Goal: Task Accomplishment & Management: Manage account settings

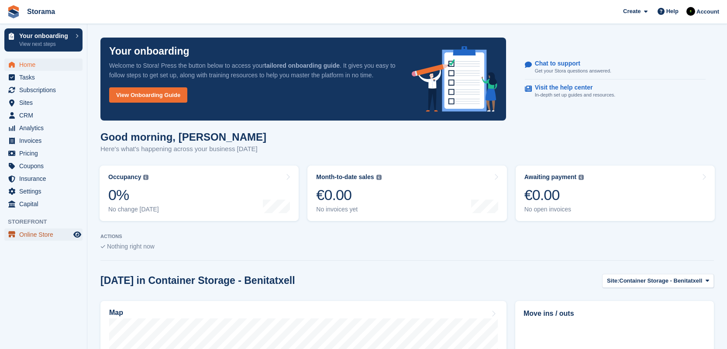
click at [55, 237] on span "Online Store" at bounding box center [45, 234] width 52 height 12
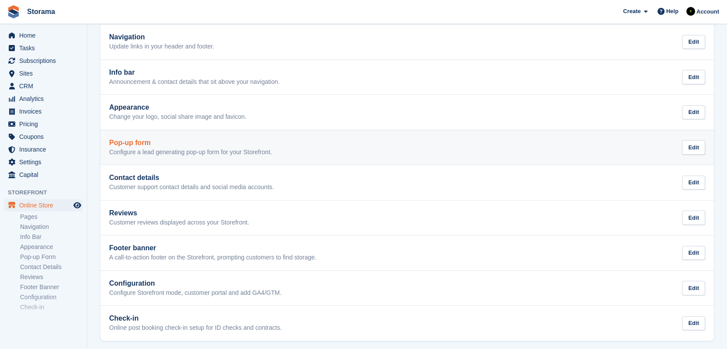
scroll to position [88, 0]
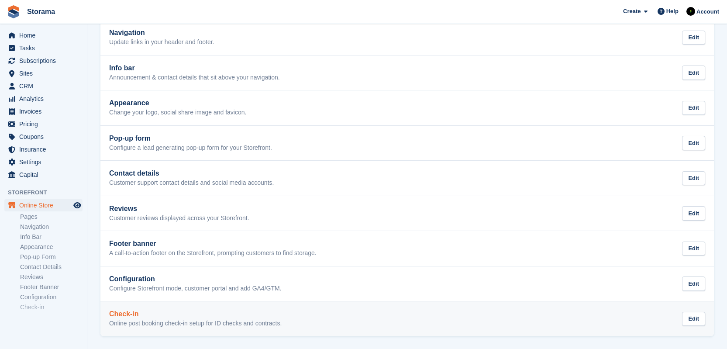
click at [186, 321] on p "Online post booking check-in setup for ID checks and contracts." at bounding box center [195, 324] width 173 height 8
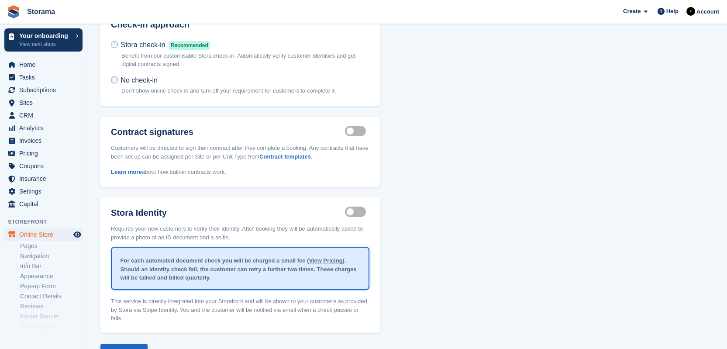
scroll to position [22, 0]
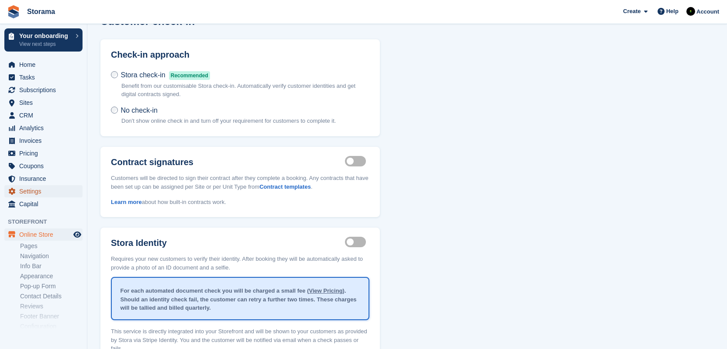
click at [48, 190] on span "Settings" at bounding box center [45, 191] width 52 height 12
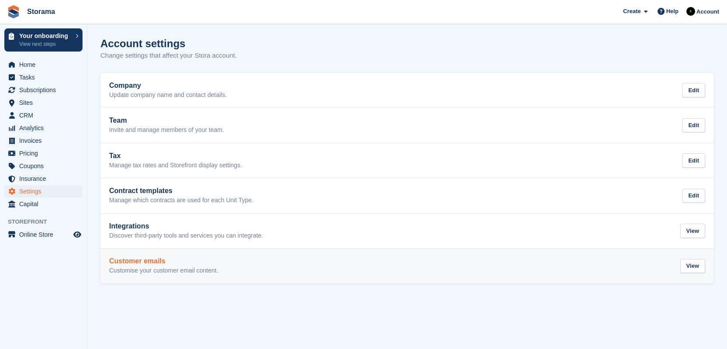
click at [180, 258] on h2 "Customer emails" at bounding box center [163, 261] width 109 height 8
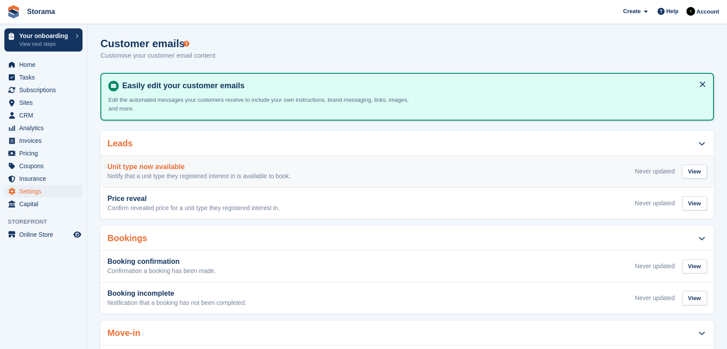
click at [281, 173] on p "Notify that a unit type they registered interest in is available to book." at bounding box center [198, 177] width 183 height 8
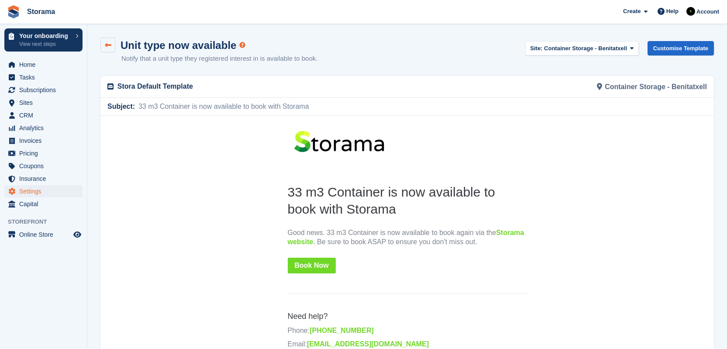
click at [109, 47] on icon at bounding box center [108, 45] width 7 height 7
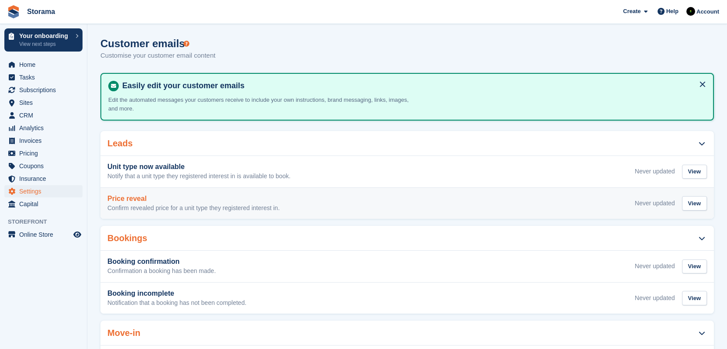
click at [269, 206] on p "Confirm revealed price for a unit type they registered interest in." at bounding box center [193, 208] width 173 height 8
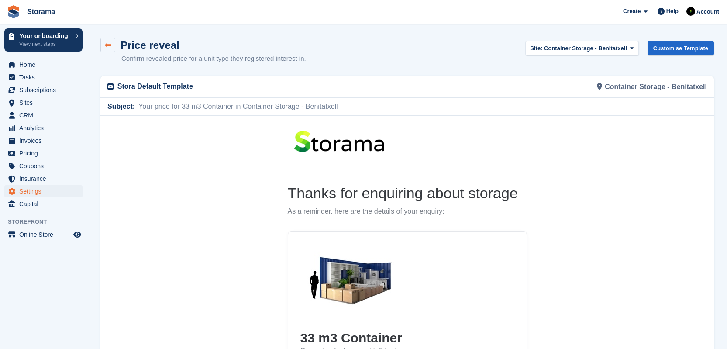
click at [105, 45] on icon at bounding box center [108, 45] width 7 height 7
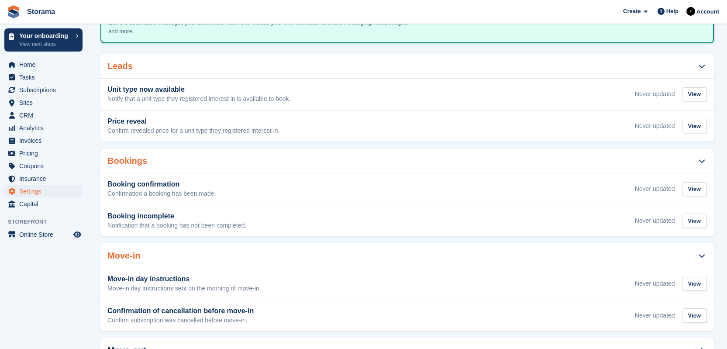
scroll to position [78, 0]
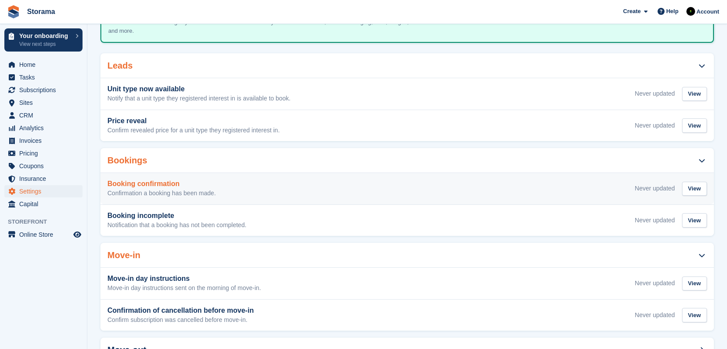
click at [207, 193] on p "Confirmation a booking has been made." at bounding box center [161, 194] width 108 height 8
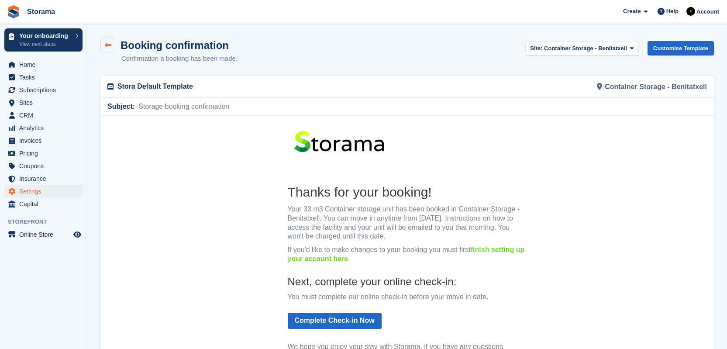
click at [112, 44] on link at bounding box center [107, 45] width 15 height 15
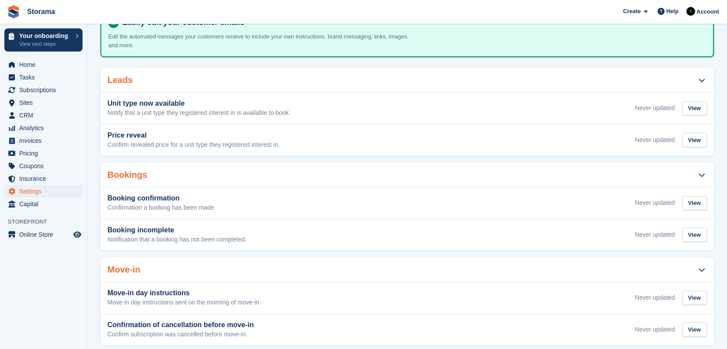
scroll to position [63, 0]
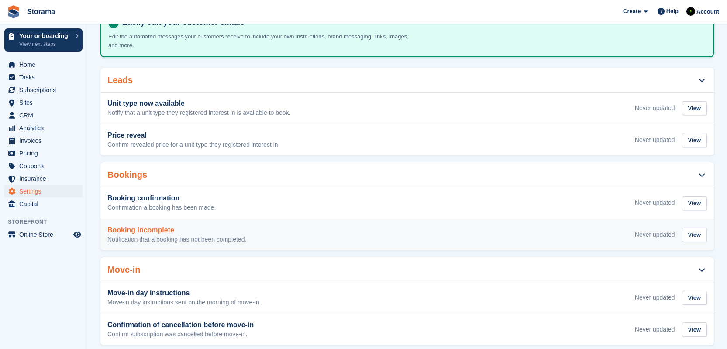
click at [213, 238] on p "Notification that a booking has not been completed." at bounding box center [176, 240] width 139 height 8
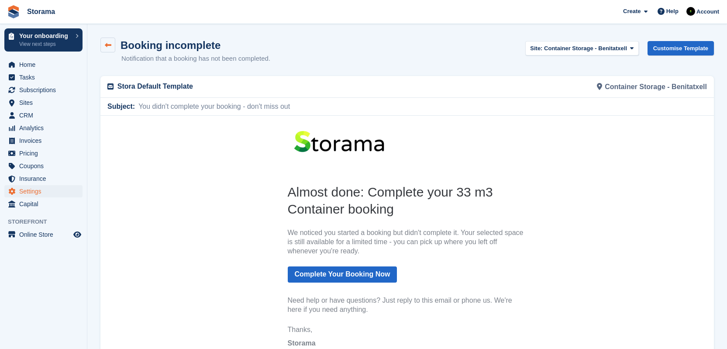
click at [112, 43] on link at bounding box center [107, 45] width 15 height 15
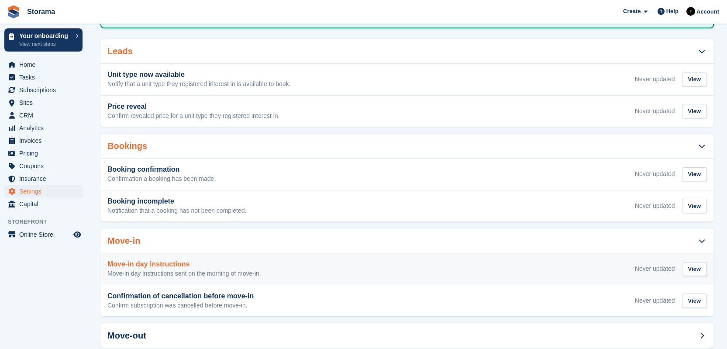
scroll to position [166, 0]
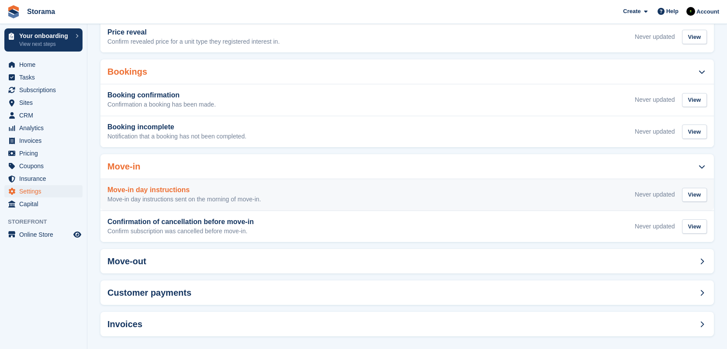
click at [178, 186] on h3 "Move-in day instructions" at bounding box center [184, 190] width 154 height 8
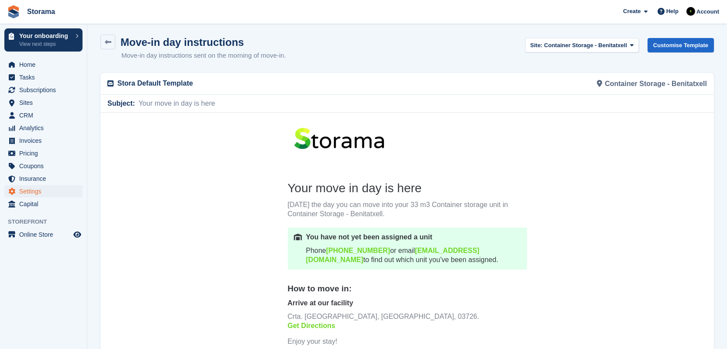
scroll to position [3, 0]
click at [653, 41] on link "Customise Template" at bounding box center [681, 45] width 66 height 14
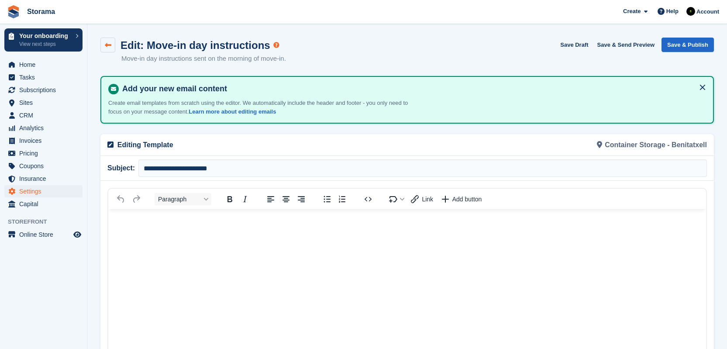
click at [109, 42] on icon at bounding box center [108, 45] width 7 height 7
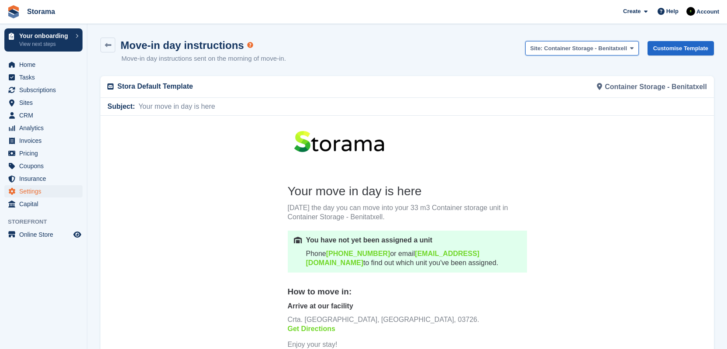
click at [615, 48] on span "Container Storage - Benitatxell" at bounding box center [585, 48] width 83 height 7
click at [630, 48] on icon at bounding box center [631, 48] width 3 height 6
click at [653, 48] on link "Customise Template" at bounding box center [681, 48] width 66 height 14
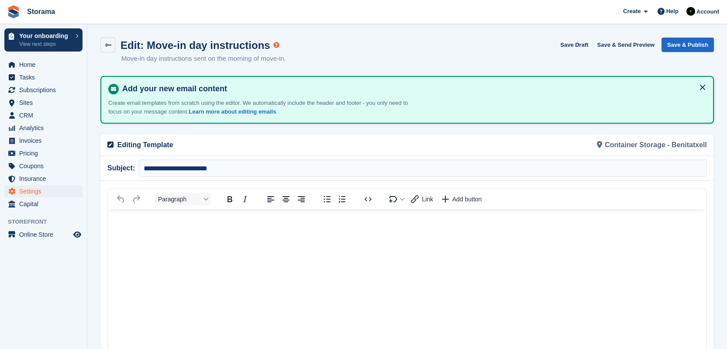
click at [647, 142] on div "Container Storage - Benitatxell" at bounding box center [560, 144] width 305 height 21
click at [160, 145] on p "Editing Template" at bounding box center [259, 145] width 285 height 10
click at [107, 43] on icon at bounding box center [108, 45] width 7 height 7
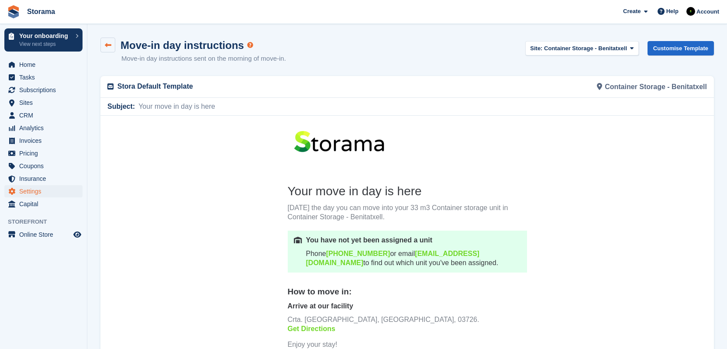
click at [106, 44] on icon at bounding box center [108, 45] width 7 height 7
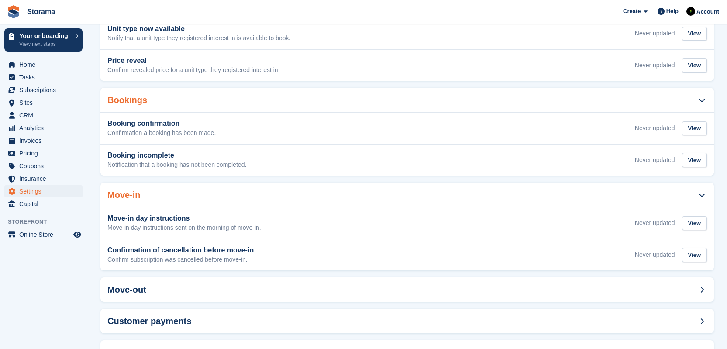
scroll to position [174, 0]
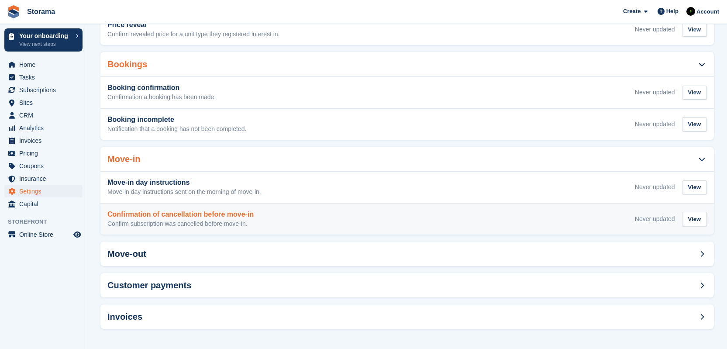
click at [290, 222] on div "Confirmation of cancellation before move-in Confirm subscription was cancelled …" at bounding box center [407, 219] width 600 height 17
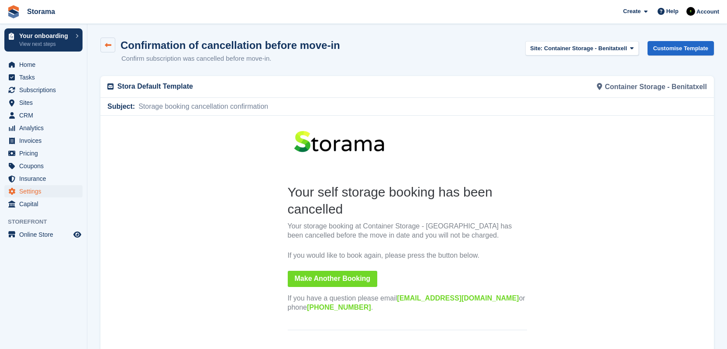
click at [110, 42] on icon at bounding box center [108, 45] width 7 height 7
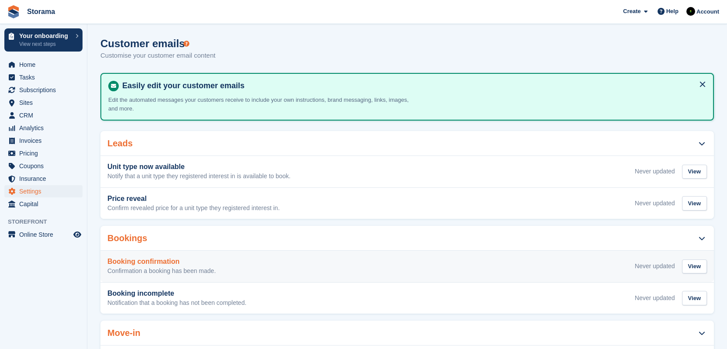
click at [273, 266] on div "Booking confirmation Confirmation a booking has been made. Never updated View" at bounding box center [407, 266] width 600 height 17
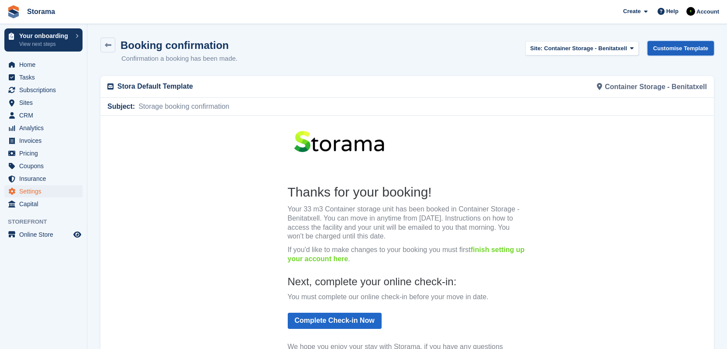
click at [660, 44] on link "Customise Template" at bounding box center [681, 48] width 66 height 14
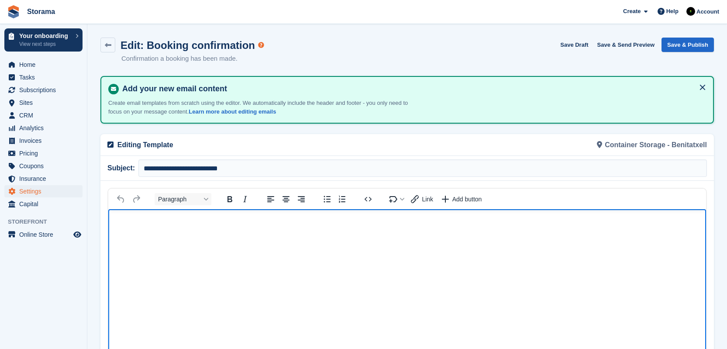
scroll to position [213, 0]
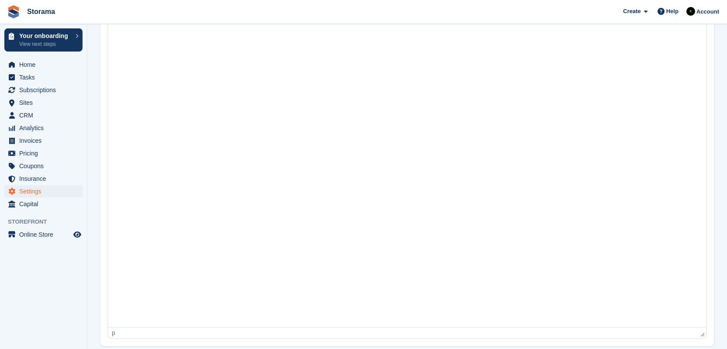
click at [160, 332] on div "p" at bounding box center [405, 332] width 587 height 7
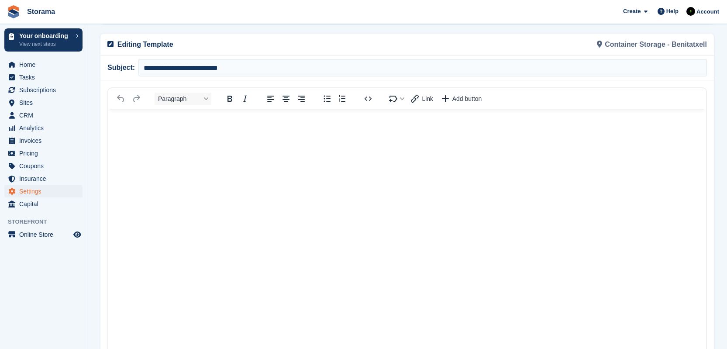
scroll to position [100, 0]
click at [224, 232] on html at bounding box center [407, 268] width 598 height 316
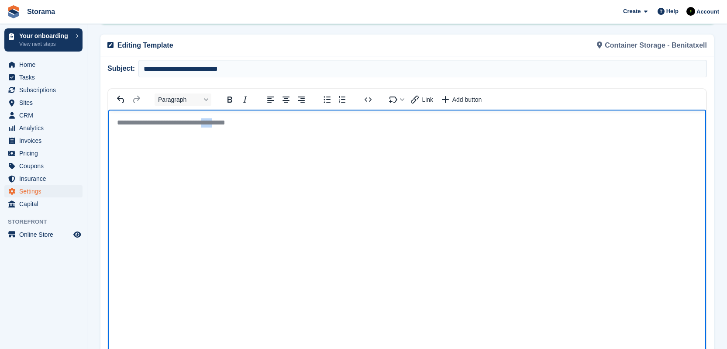
drag, startPoint x: 238, startPoint y: 124, endPoint x: 224, endPoint y: 123, distance: 14.0
click at [224, 123] on p "**********" at bounding box center [407, 122] width 581 height 9
copy p "****"
drag, startPoint x: 259, startPoint y: 123, endPoint x: 109, endPoint y: 123, distance: 150.7
click at [109, 123] on body "**********" at bounding box center [407, 125] width 598 height 31
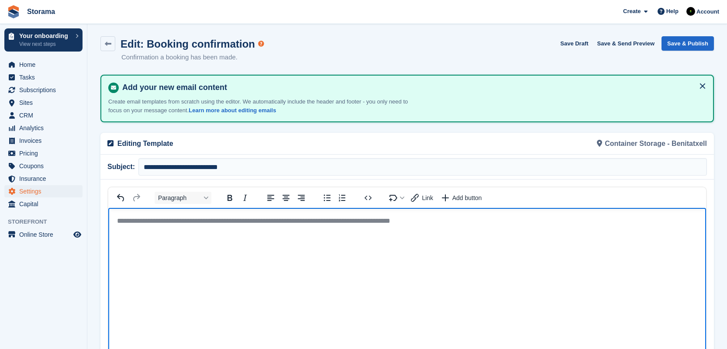
scroll to position [2, 0]
click at [651, 45] on button "Save & Send Preview" at bounding box center [626, 43] width 65 height 14
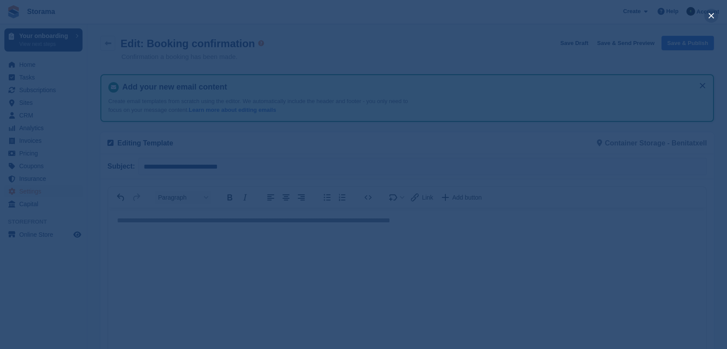
click at [708, 17] on button "close" at bounding box center [712, 16] width 14 height 14
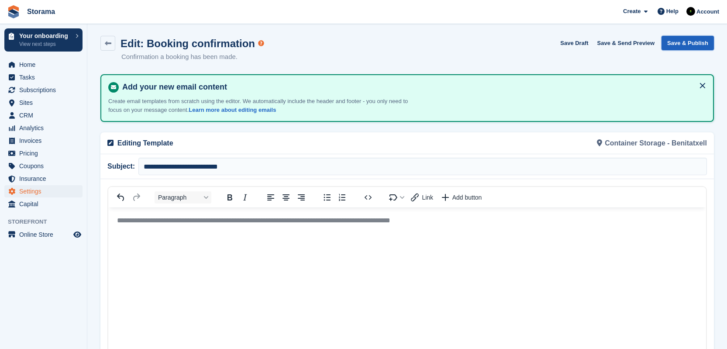
click at [694, 41] on button "Save & Publish" at bounding box center [688, 43] width 52 height 14
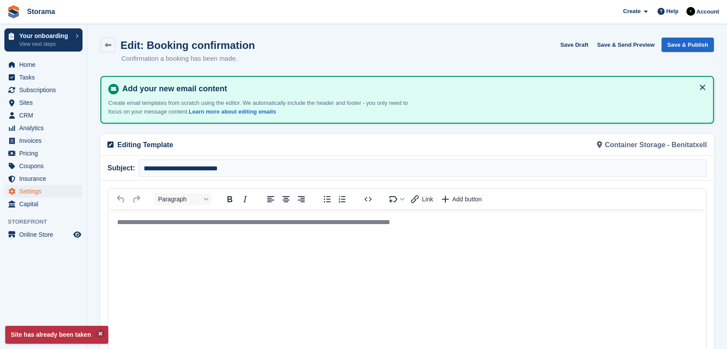
scroll to position [0, 0]
click at [633, 142] on div "Container Storage - Benitatxell" at bounding box center [560, 144] width 305 height 21
click at [111, 45] on link at bounding box center [107, 45] width 15 height 15
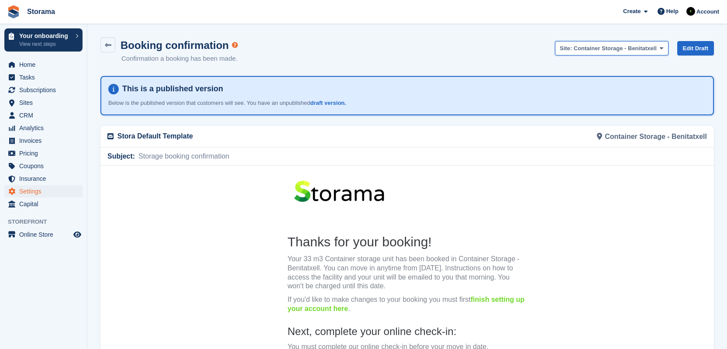
click at [619, 45] on span "Container Storage - Benitatxell" at bounding box center [615, 48] width 83 height 7
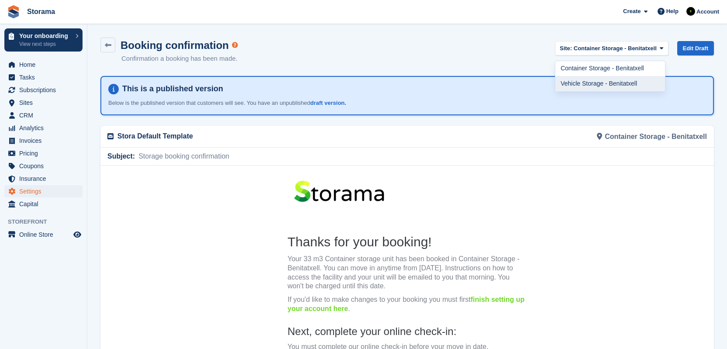
click at [617, 80] on link "Vehicle Storage - Benitatxell" at bounding box center [611, 83] width 110 height 15
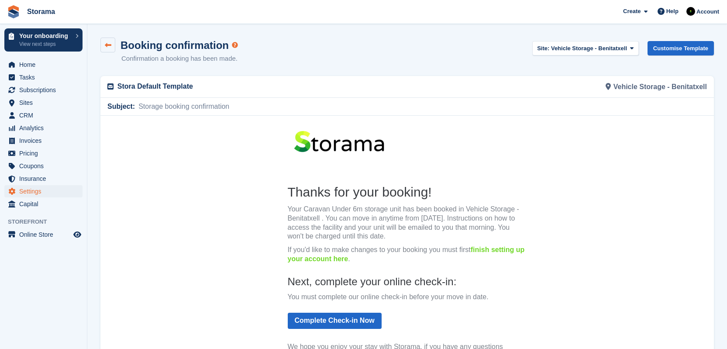
click at [108, 44] on icon at bounding box center [108, 45] width 7 height 7
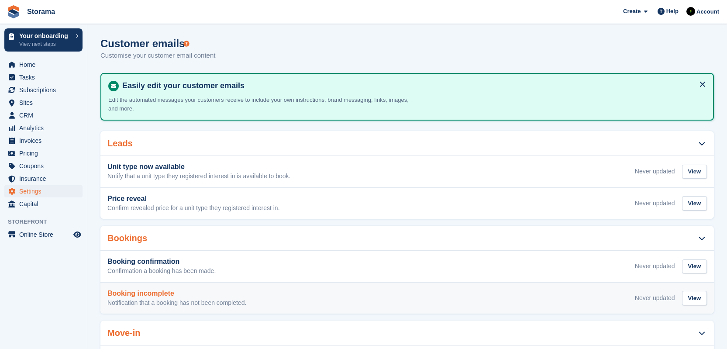
scroll to position [174, 0]
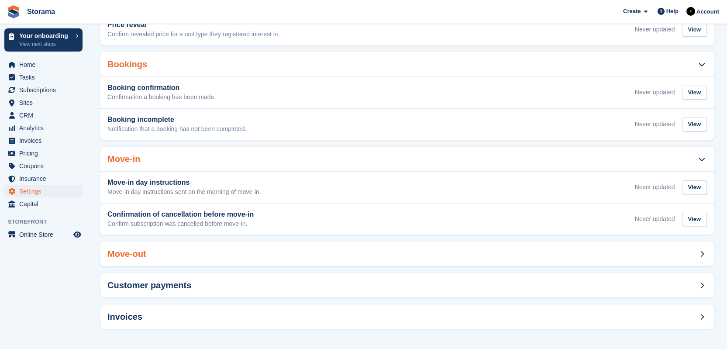
click at [167, 252] on div "Move-out" at bounding box center [407, 254] width 614 height 24
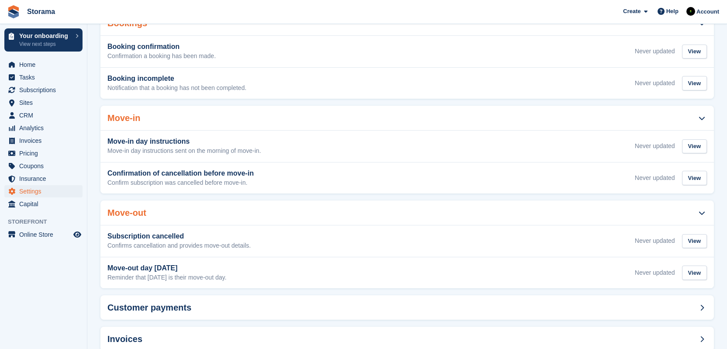
scroll to position [237, 0]
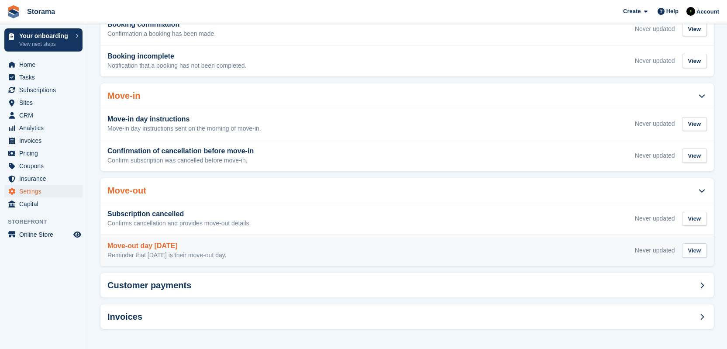
click at [388, 243] on div "Move-out day tomorrow Reminder that tomorrow is their move-out day. Never updat…" at bounding box center [407, 250] width 600 height 17
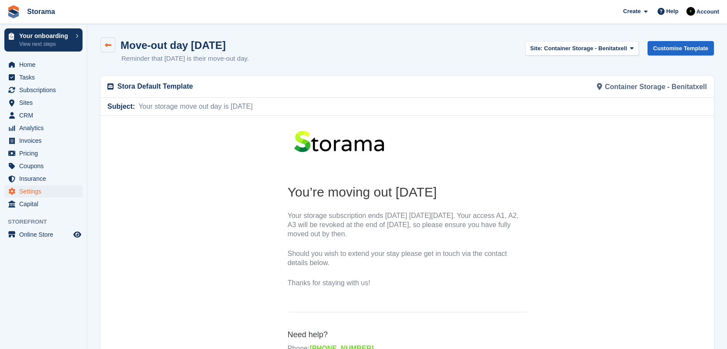
click at [111, 46] on icon at bounding box center [108, 45] width 7 height 7
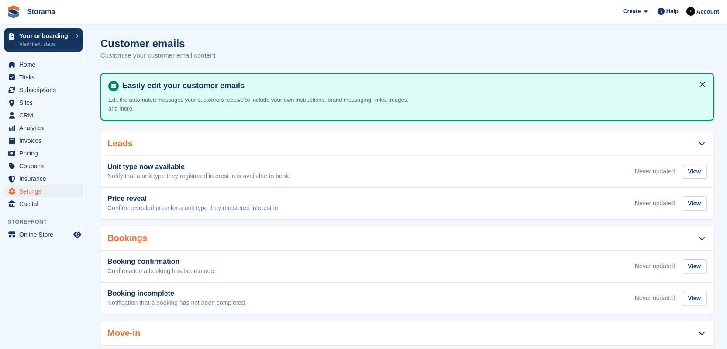
scroll to position [237, 0]
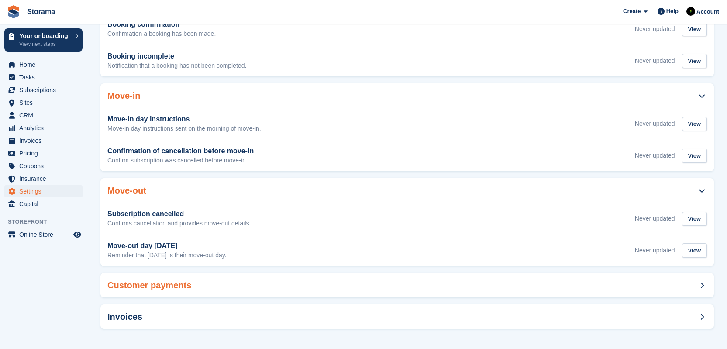
click at [232, 292] on div "Customer payments" at bounding box center [407, 285] width 614 height 24
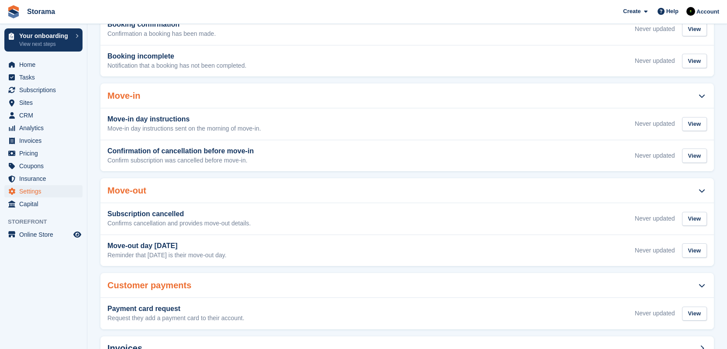
scroll to position [269, 0]
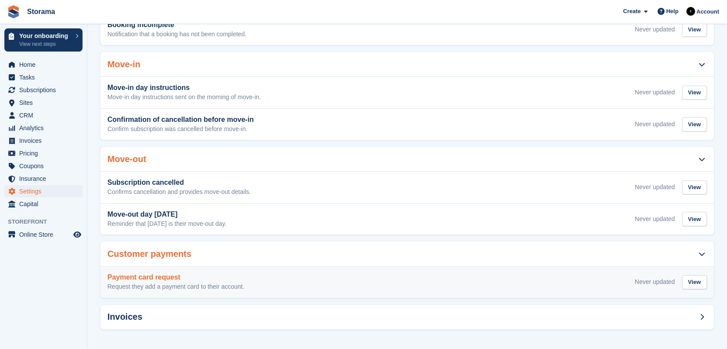
click at [233, 285] on p "Request they add a payment card to their account." at bounding box center [175, 287] width 137 height 8
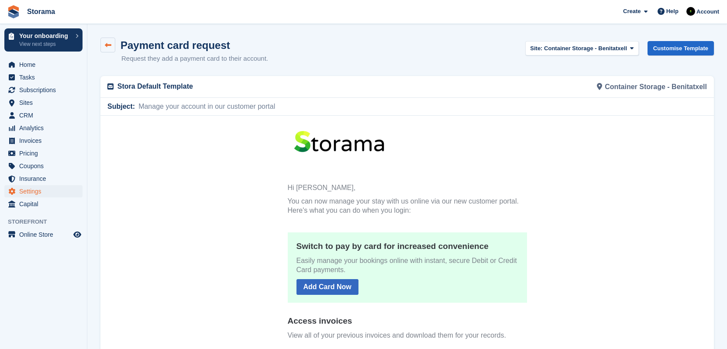
click at [111, 48] on link at bounding box center [107, 45] width 15 height 15
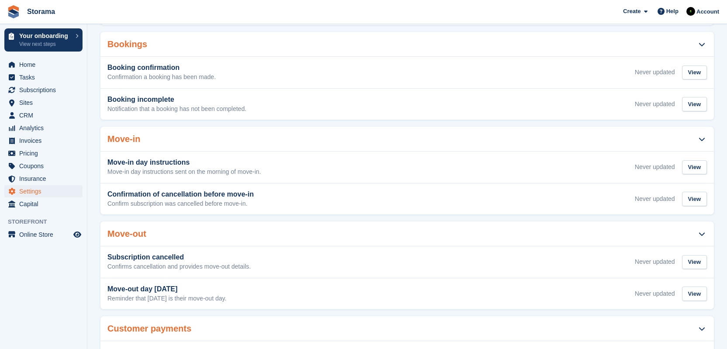
scroll to position [269, 0]
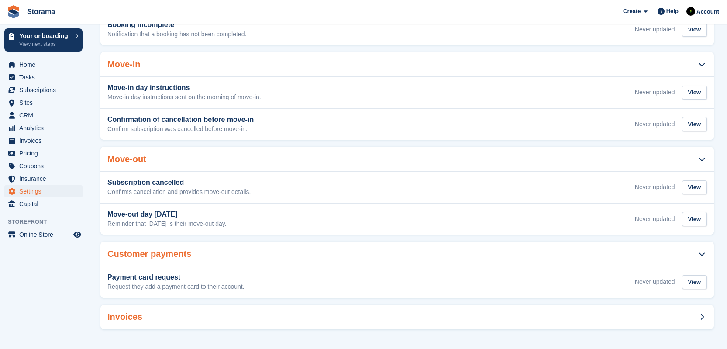
click at [179, 321] on div "Invoices" at bounding box center [407, 317] width 614 height 24
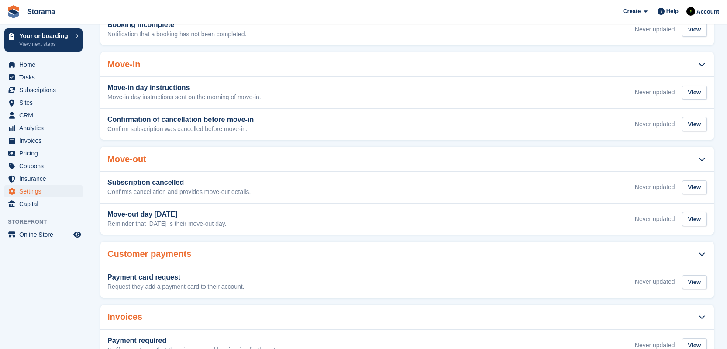
scroll to position [332, 0]
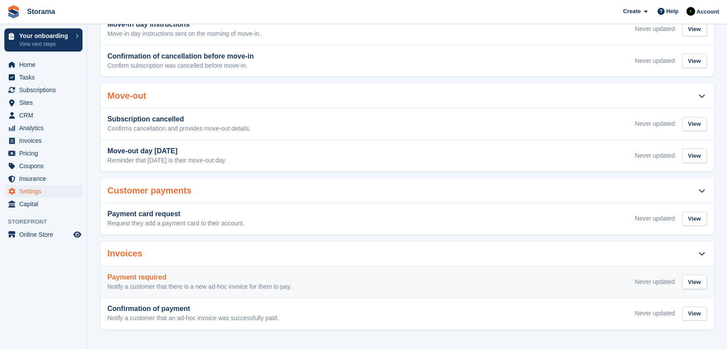
click at [203, 286] on p "Notify a customer that there is a new ad-hoc invoice for them to pay." at bounding box center [199, 287] width 184 height 8
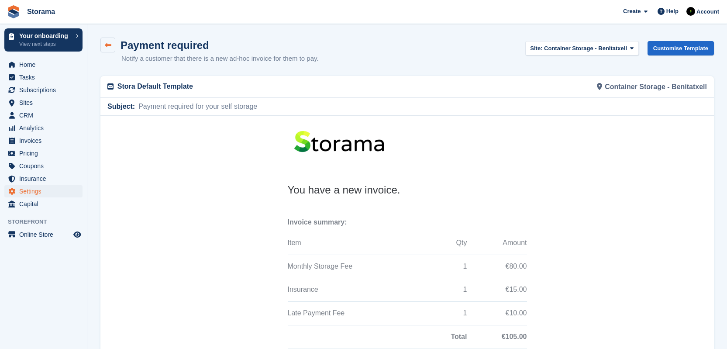
click at [110, 46] on icon at bounding box center [108, 45] width 7 height 7
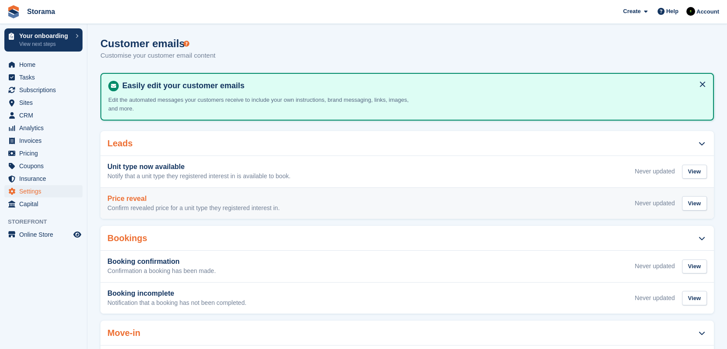
scroll to position [332, 0]
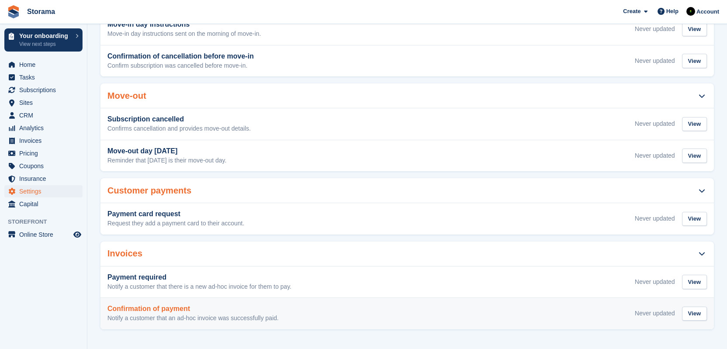
click at [183, 308] on h3 "Confirmation of payment" at bounding box center [192, 309] width 171 height 8
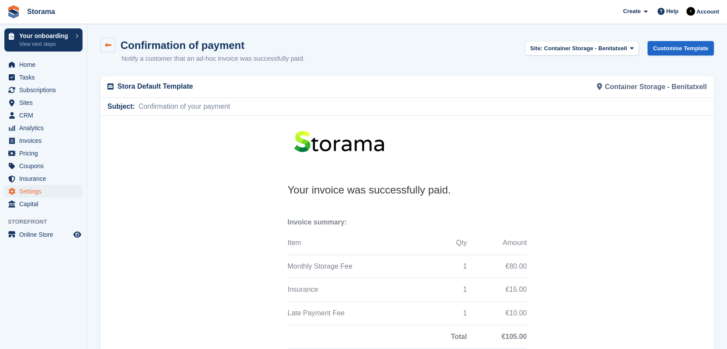
click at [112, 48] on link at bounding box center [107, 45] width 15 height 15
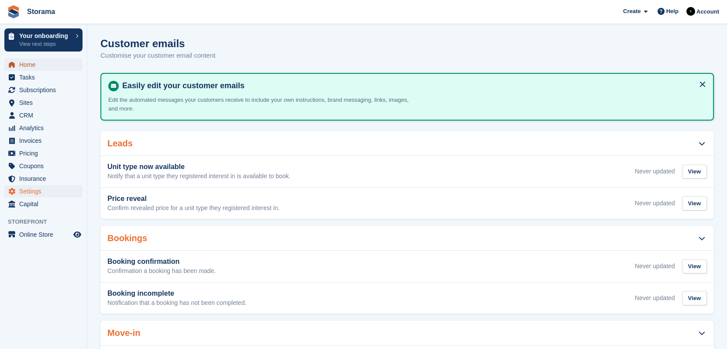
click at [63, 66] on span "Home" at bounding box center [45, 65] width 52 height 12
